Goal: Communication & Community: Answer question/provide support

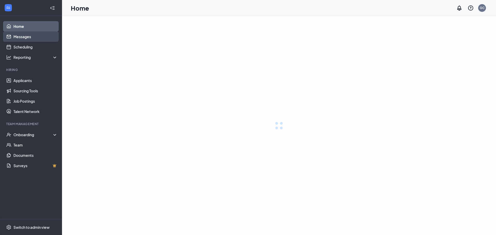
click at [33, 39] on link "Messages" at bounding box center [35, 36] width 44 height 10
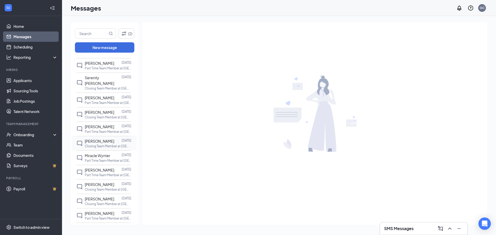
scroll to position [58, 0]
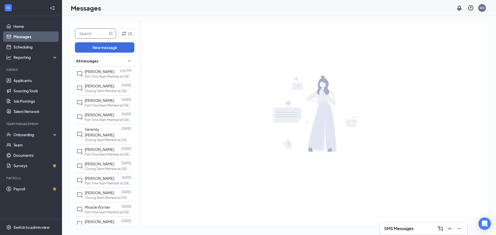
click at [96, 32] on input "text" at bounding box center [91, 34] width 33 height 10
type input "tristan"
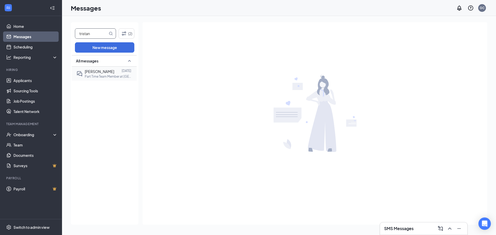
click at [91, 75] on p "Part Time Team Member at [GEOGRAPHIC_DATA][PERSON_NAME] of [PERSON_NAME]" at bounding box center [108, 76] width 46 height 4
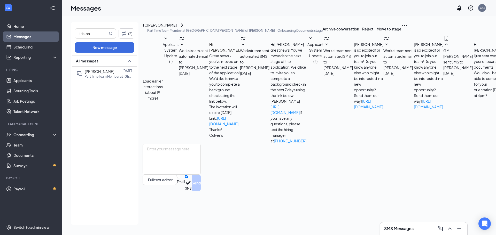
scroll to position [92, 0]
click at [201, 175] on textarea at bounding box center [171, 159] width 58 height 31
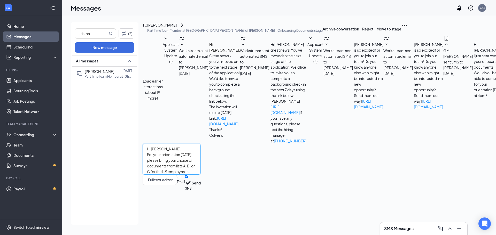
paste textarea "[URL][DOMAIN_NAME]"
type textarea "Hi [PERSON_NAME], For your orientation [DATE], please bring your choice of docu…"
click at [201, 191] on button "Send" at bounding box center [196, 183] width 9 height 17
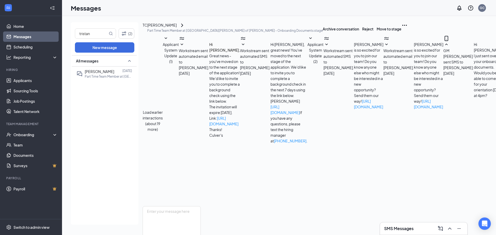
scroll to position [142, 0]
click at [37, 49] on link "Scheduling" at bounding box center [35, 47] width 44 height 10
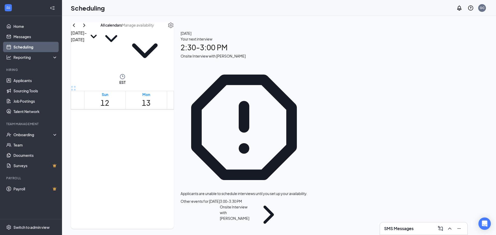
scroll to position [434, 0]
click at [233, 154] on span "2:30-3:00 PM" at bounding box center [227, 159] width 11 height 10
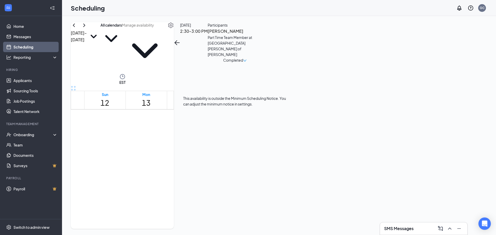
click at [235, 154] on span "3:00-3:30 PM" at bounding box center [240, 159] width 11 height 10
click at [262, 35] on h3 "[PERSON_NAME]" at bounding box center [235, 31] width 54 height 7
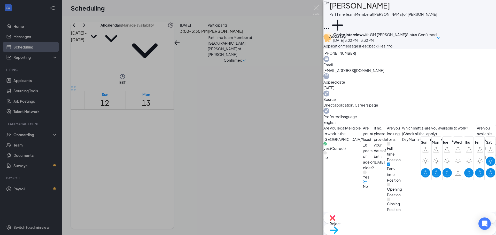
scroll to position [165, 0]
